Goal: Check status: Check status

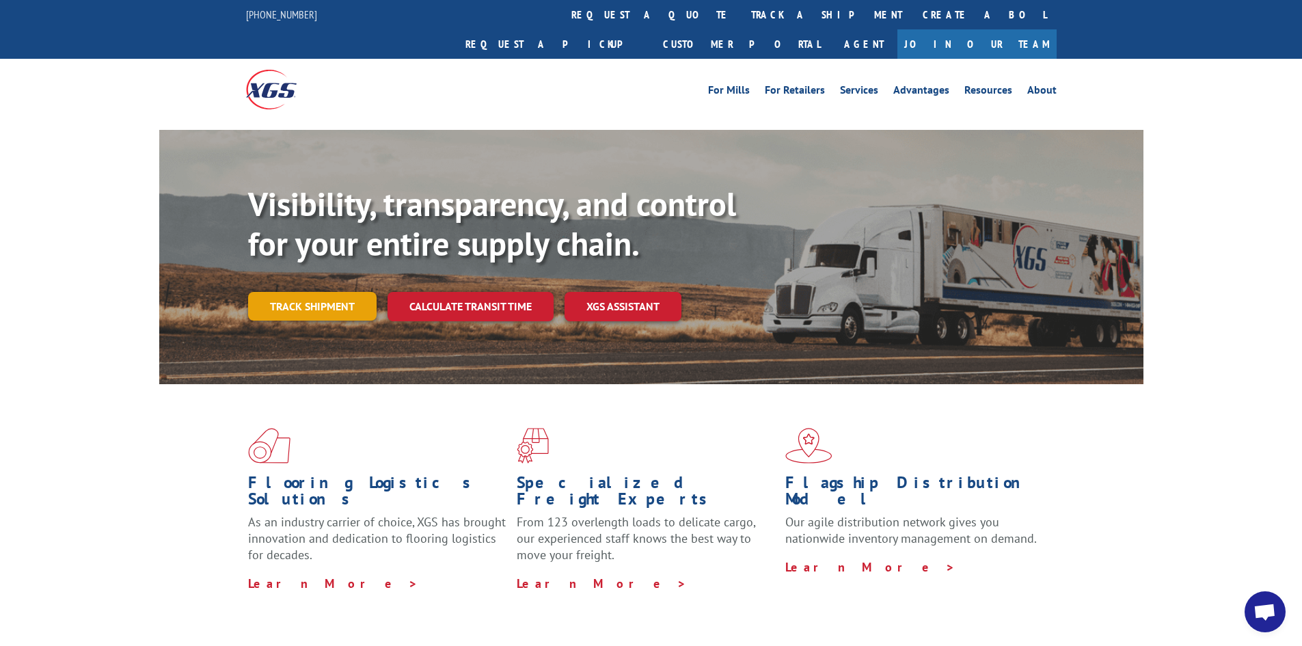
click at [316, 292] on link "Track shipment" at bounding box center [312, 306] width 128 height 29
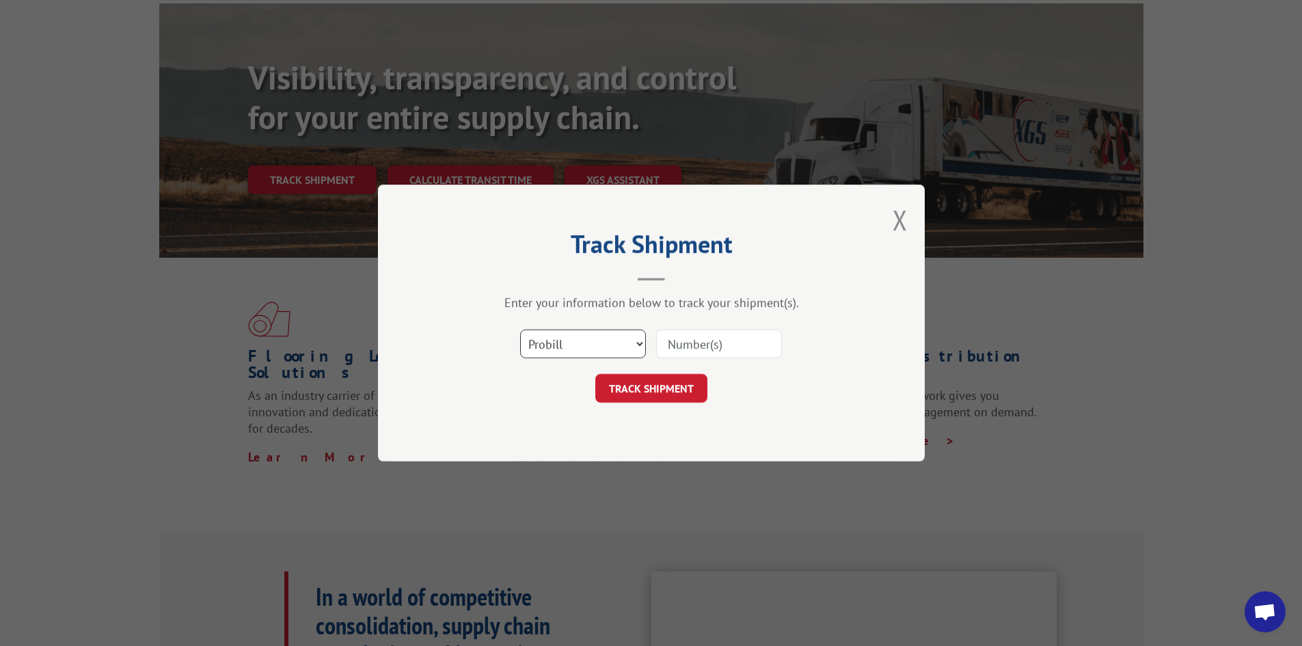
scroll to position [137, 0]
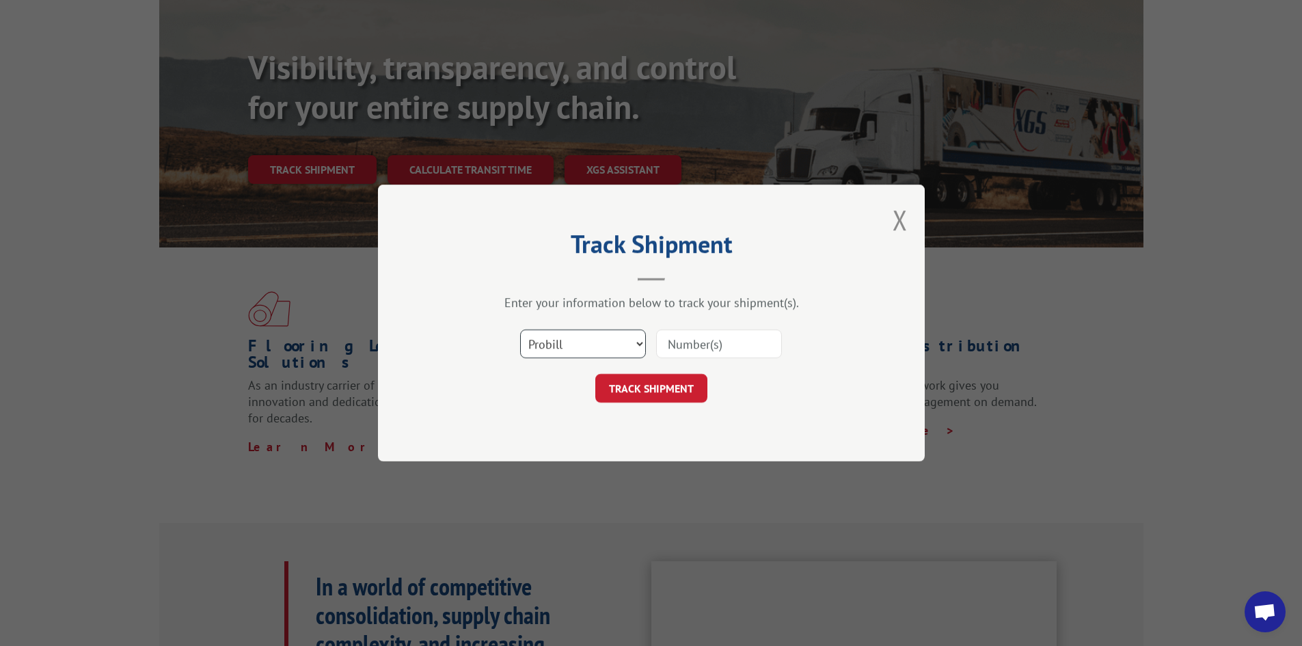
click at [631, 343] on select "Select category... Probill BOL PO" at bounding box center [583, 343] width 126 height 29
select select "bol"
click at [520, 329] on select "Select category... Probill BOL PO" at bounding box center [583, 343] width 126 height 29
click at [685, 347] on input at bounding box center [719, 343] width 126 height 29
paste input "243287"
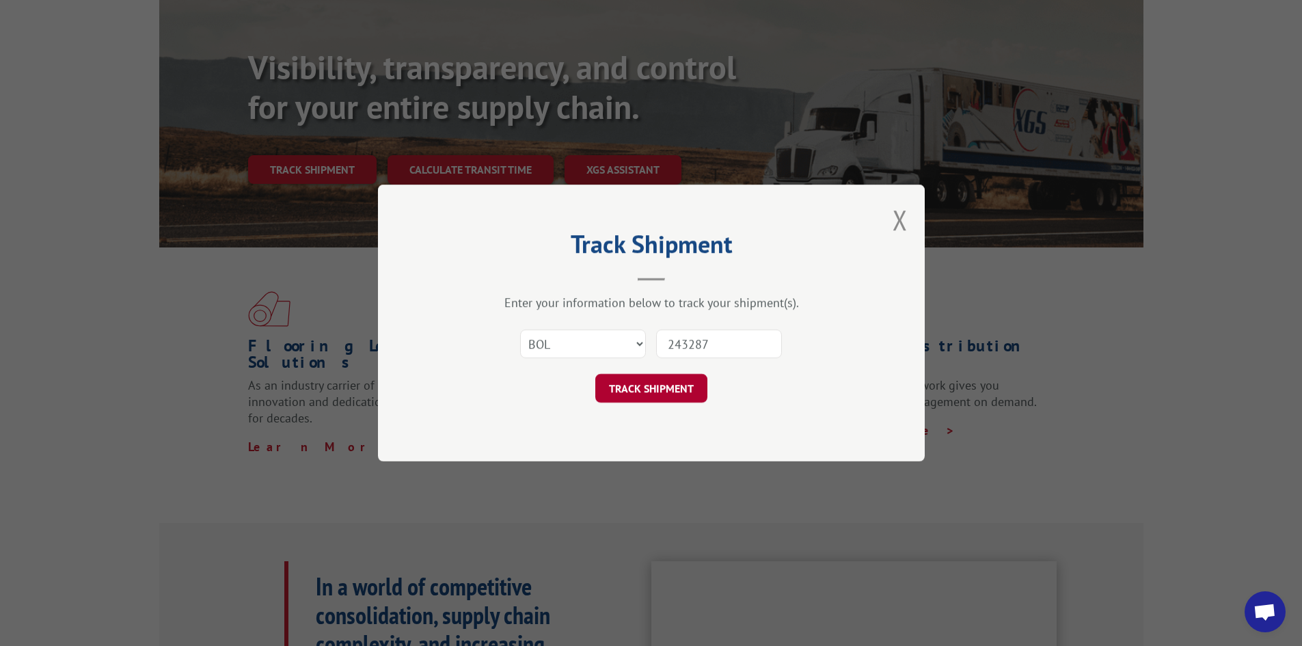
type input "243287"
click at [665, 379] on button "TRACK SHIPMENT" at bounding box center [651, 388] width 112 height 29
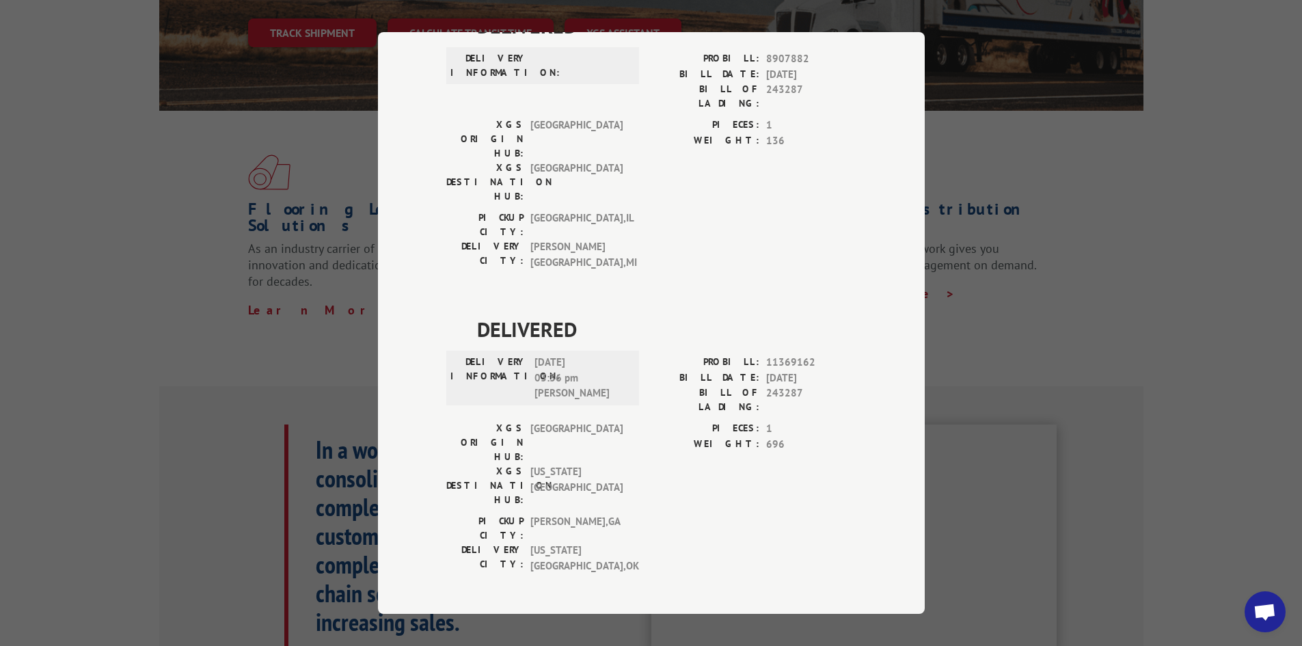
scroll to position [704, 0]
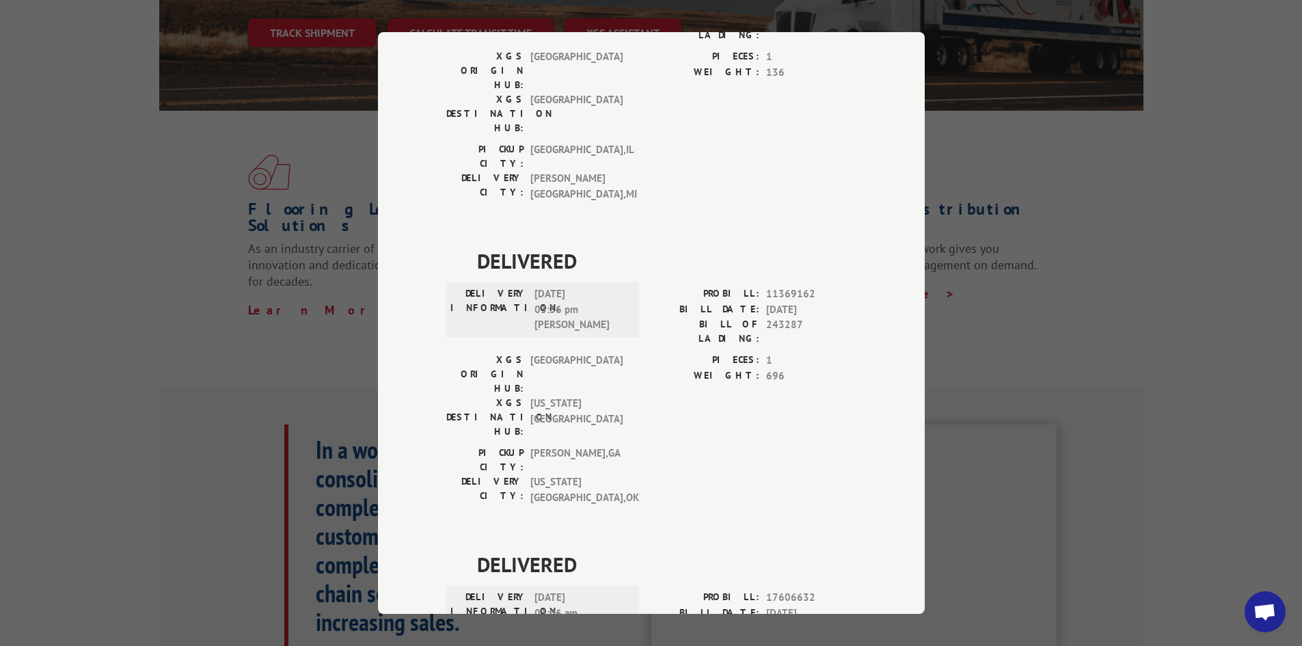
click at [1081, 241] on div "Track Shipment ESTIMATED DELIVERY TIME: Please contact customer service: [PHONE…" at bounding box center [651, 323] width 1302 height 646
